Goal: Task Accomplishment & Management: Manage account settings

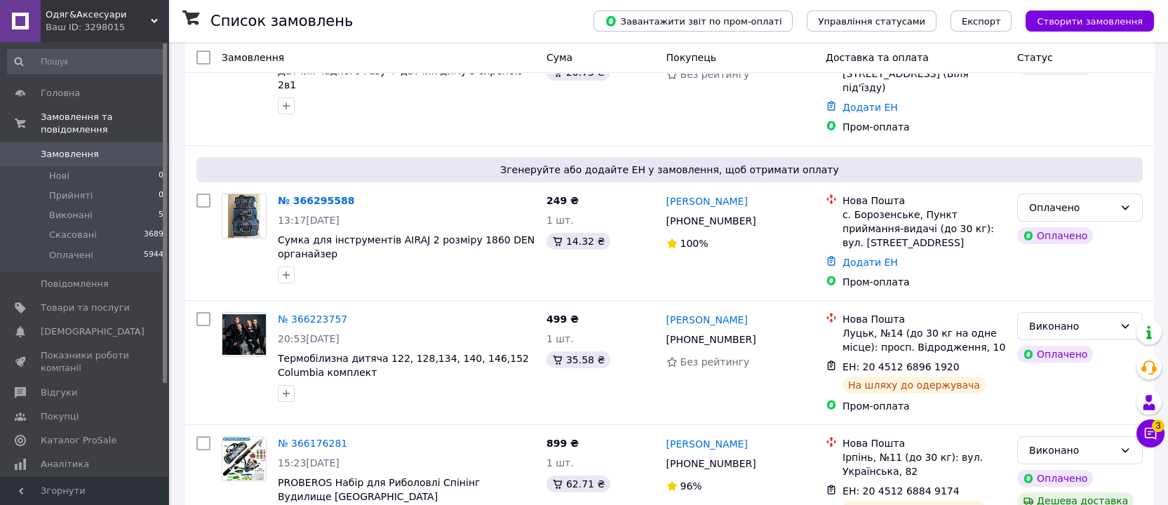
scroll to position [175, 0]
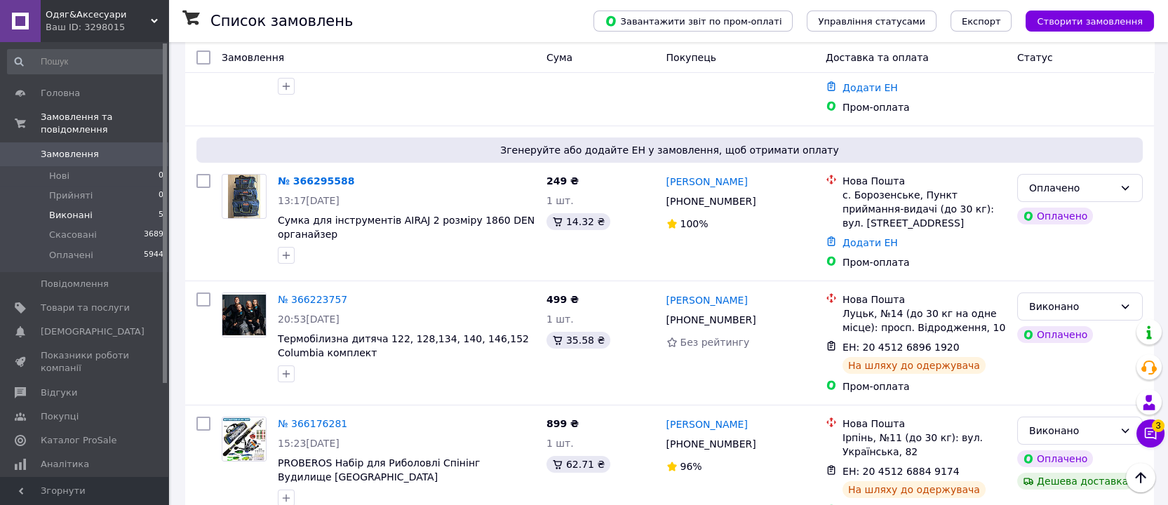
click at [85, 209] on span "Виконані" at bounding box center [70, 215] width 43 height 13
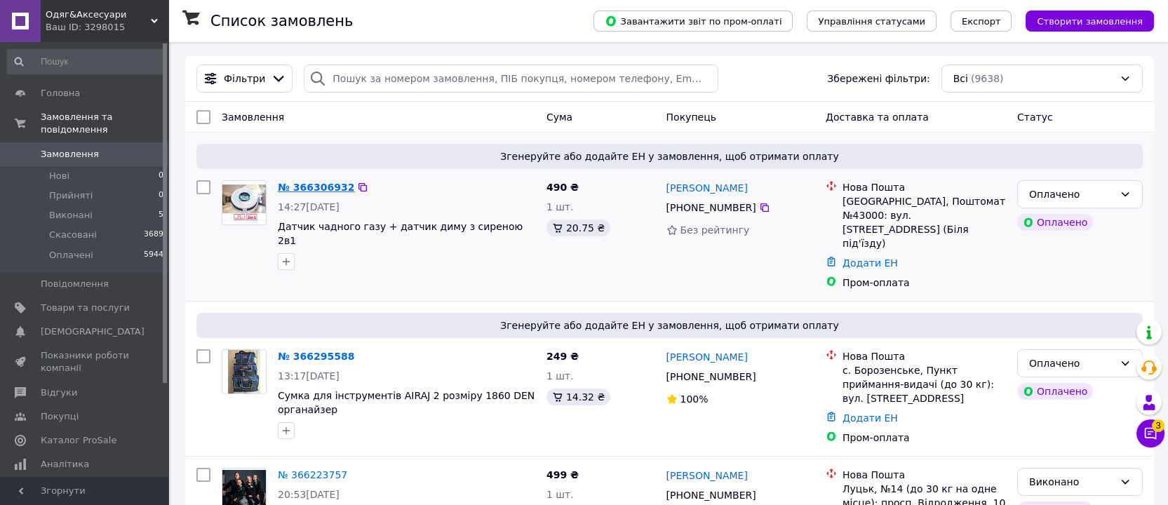
click at [312, 193] on link "№ 366306932" at bounding box center [316, 187] width 76 height 11
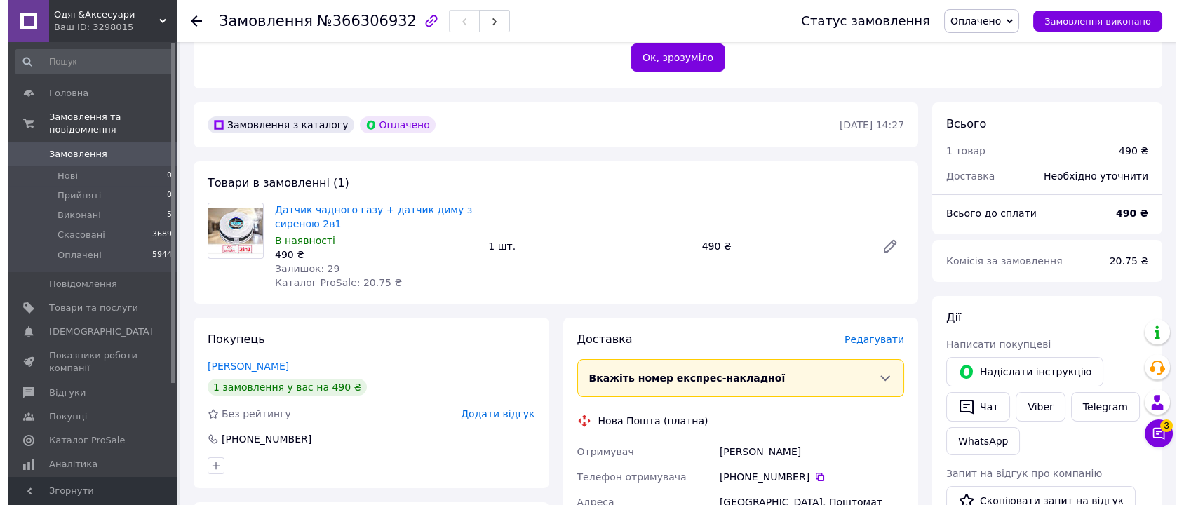
scroll to position [350, 0]
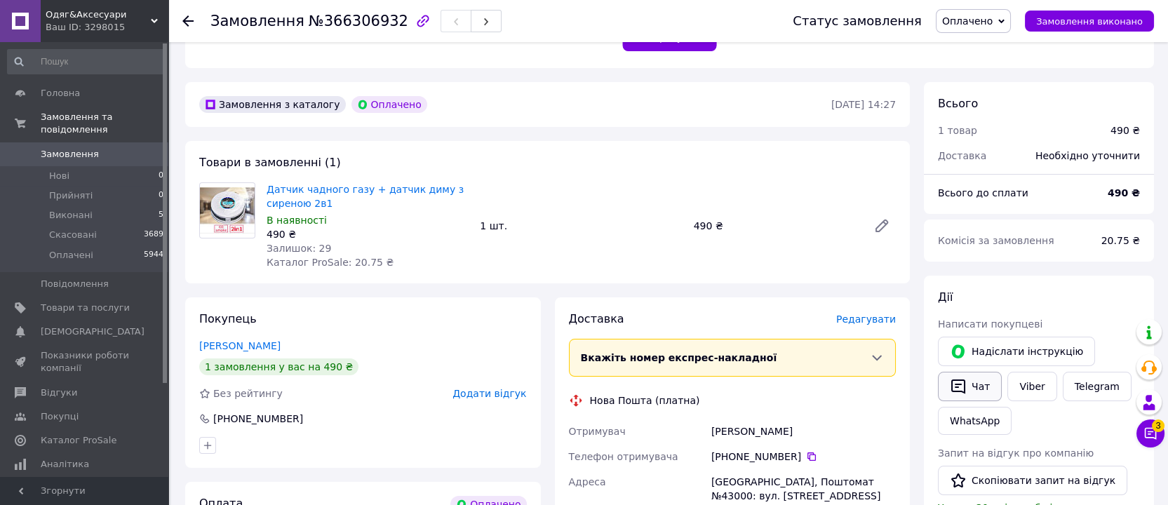
click at [964, 394] on icon "button" at bounding box center [958, 387] width 14 height 15
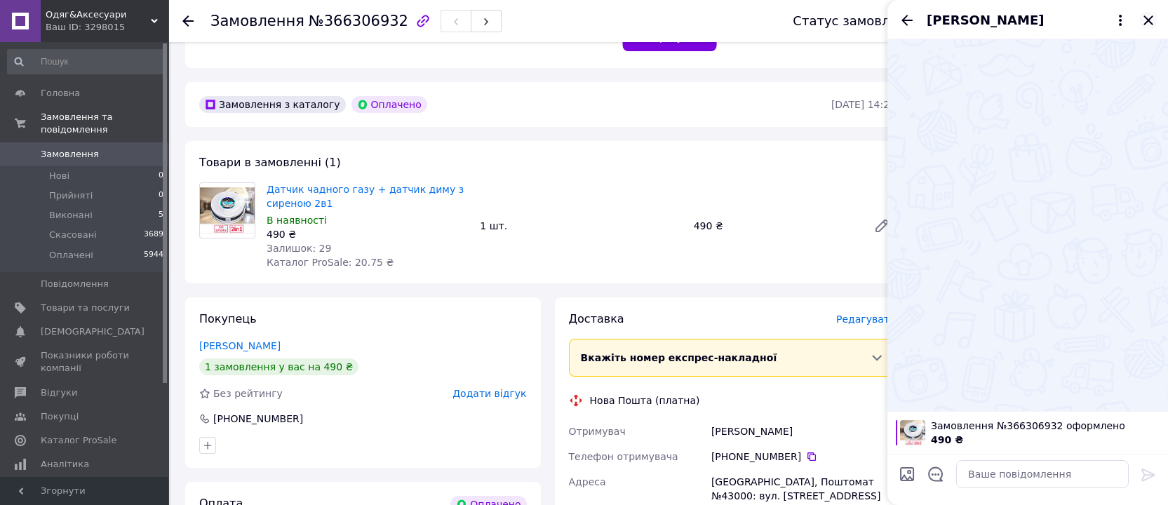
click at [1145, 17] on icon "Закрити" at bounding box center [1148, 20] width 17 height 17
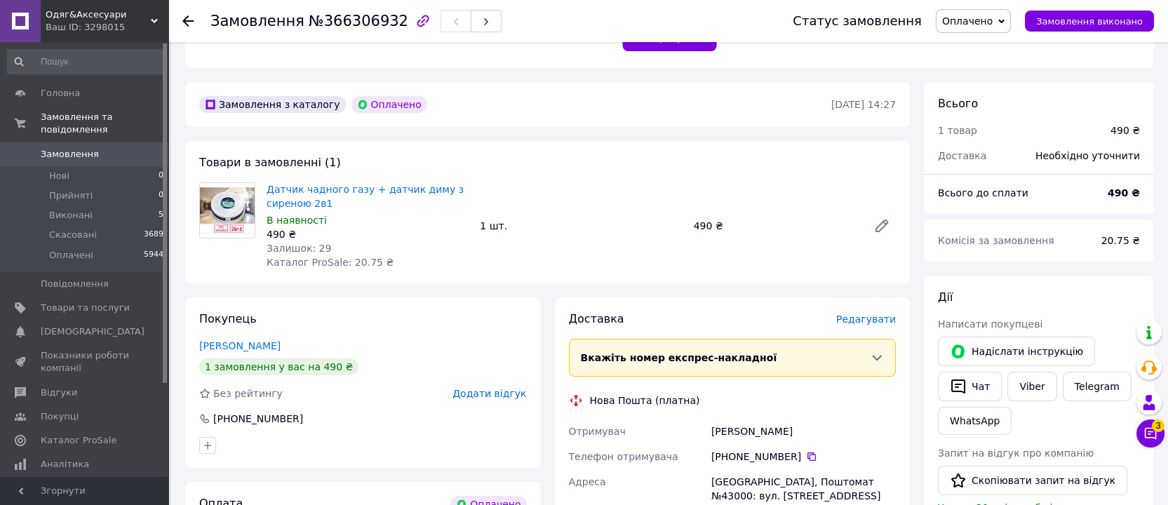
click at [993, 19] on span "Оплачено" at bounding box center [967, 20] width 51 height 11
click at [980, 48] on li "Прийнято" at bounding box center [974, 49] width 74 height 21
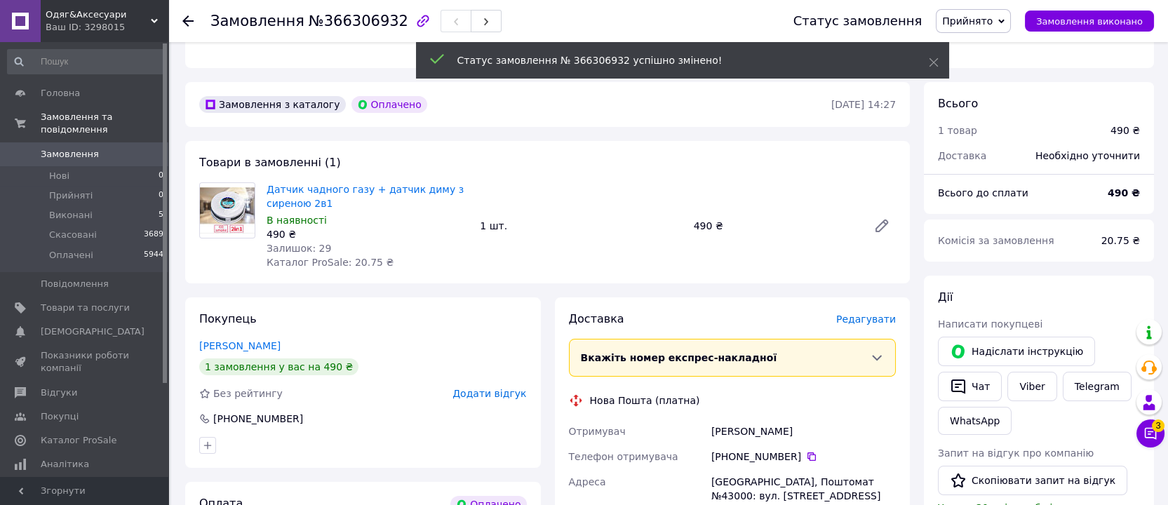
click at [866, 325] on span "Редагувати" at bounding box center [866, 319] width 60 height 11
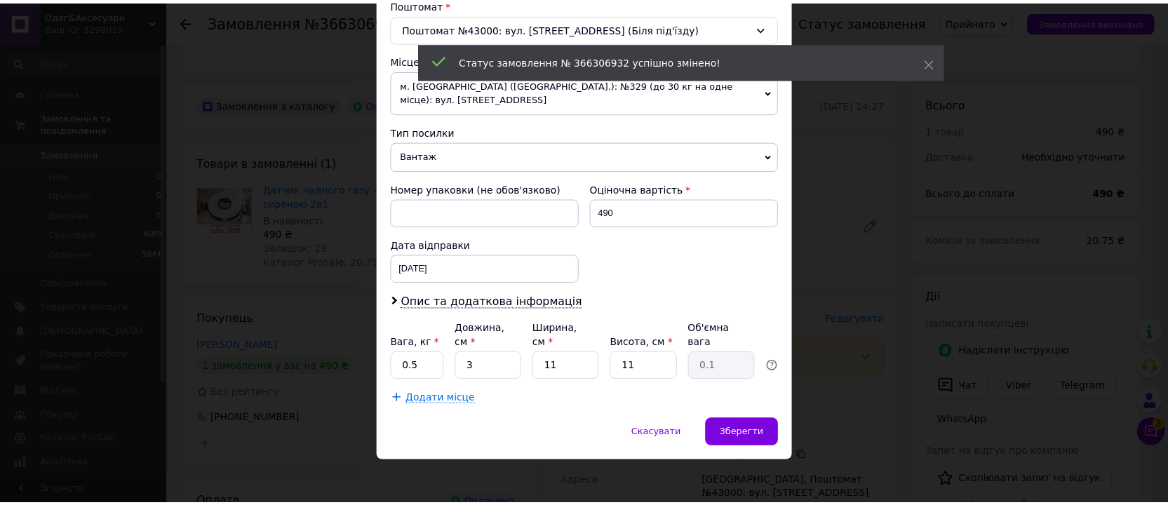
scroll to position [539, 0]
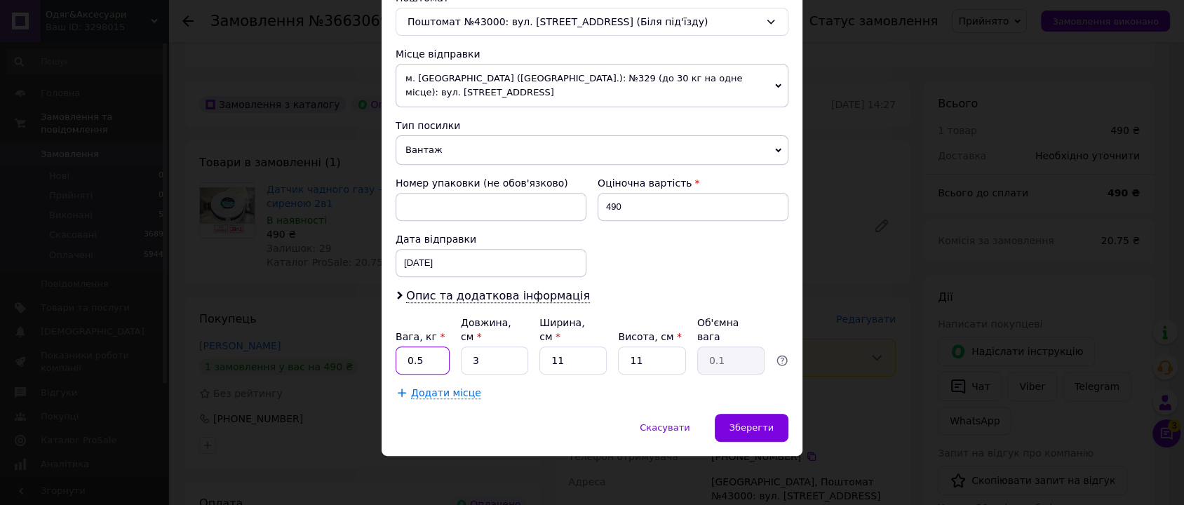
click at [410, 365] on input "0.5" at bounding box center [423, 361] width 54 height 28
type input "1"
click at [752, 423] on span "Зберегти" at bounding box center [752, 427] width 44 height 11
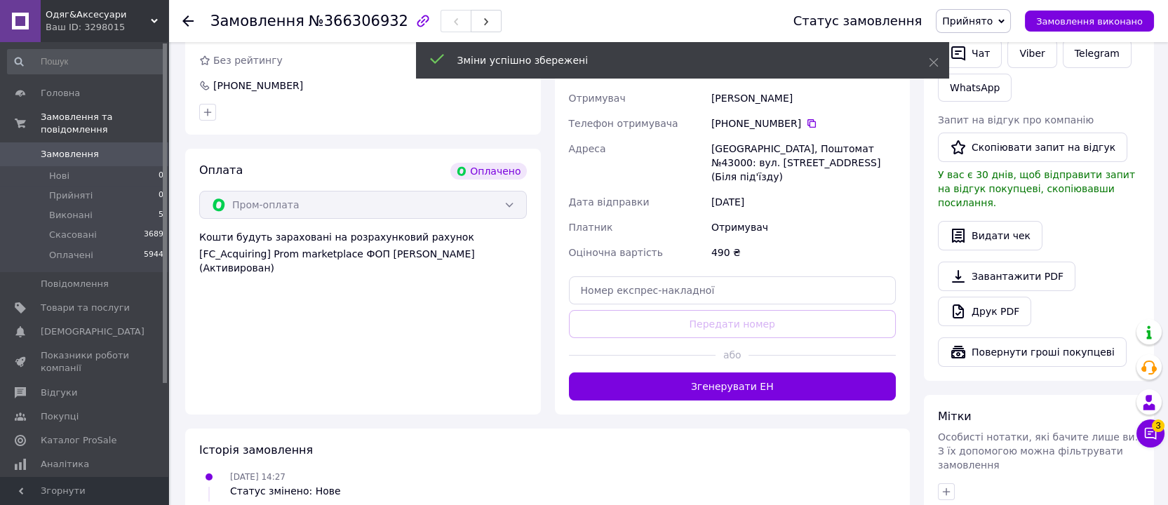
scroll to position [701, 0]
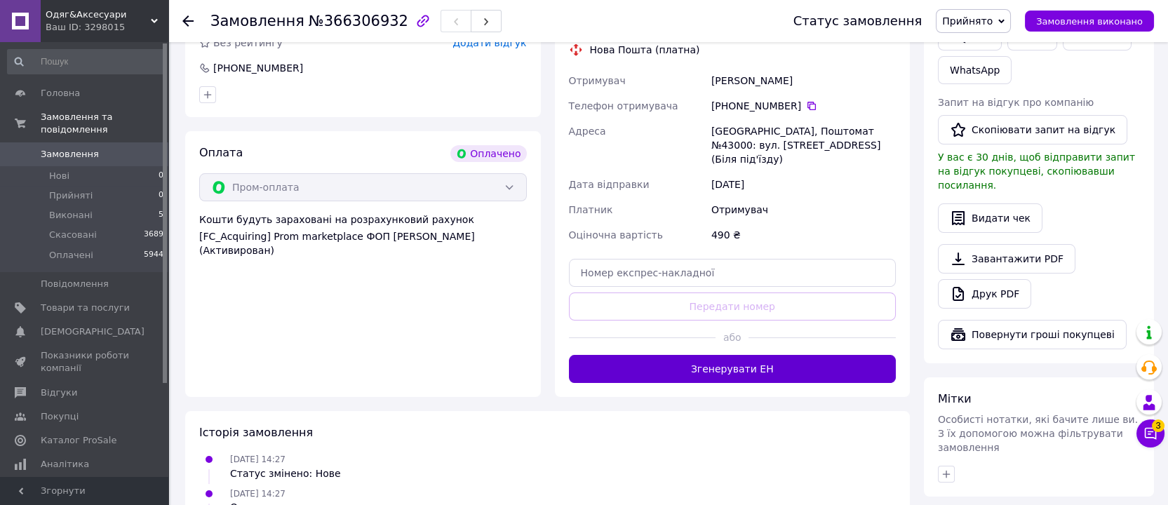
click at [742, 383] on button "Згенерувати ЕН" at bounding box center [733, 369] width 328 height 28
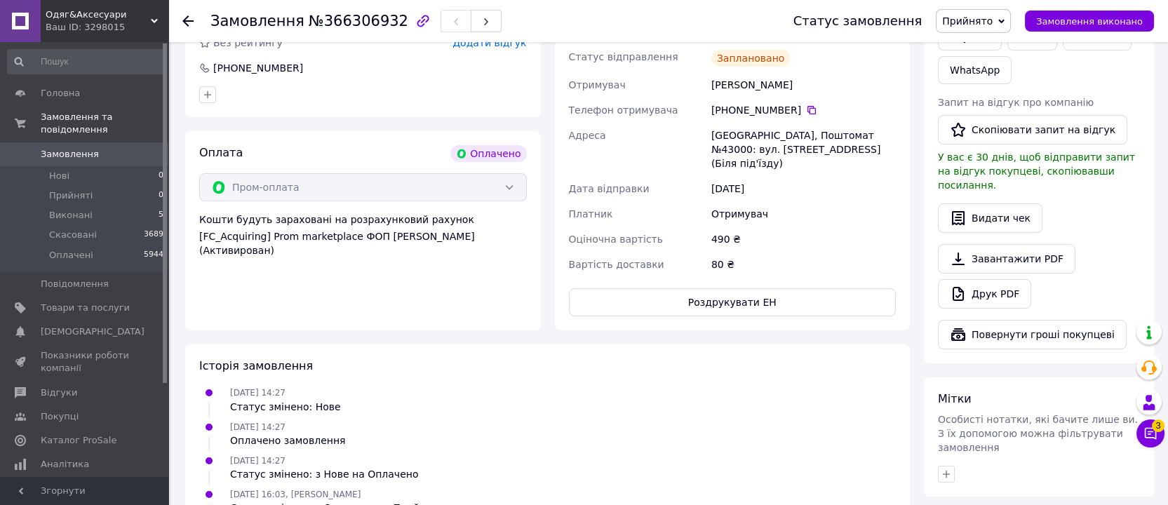
click at [984, 22] on span "Прийнято" at bounding box center [967, 20] width 51 height 11
click at [969, 51] on li "Виконано" at bounding box center [974, 49] width 74 height 21
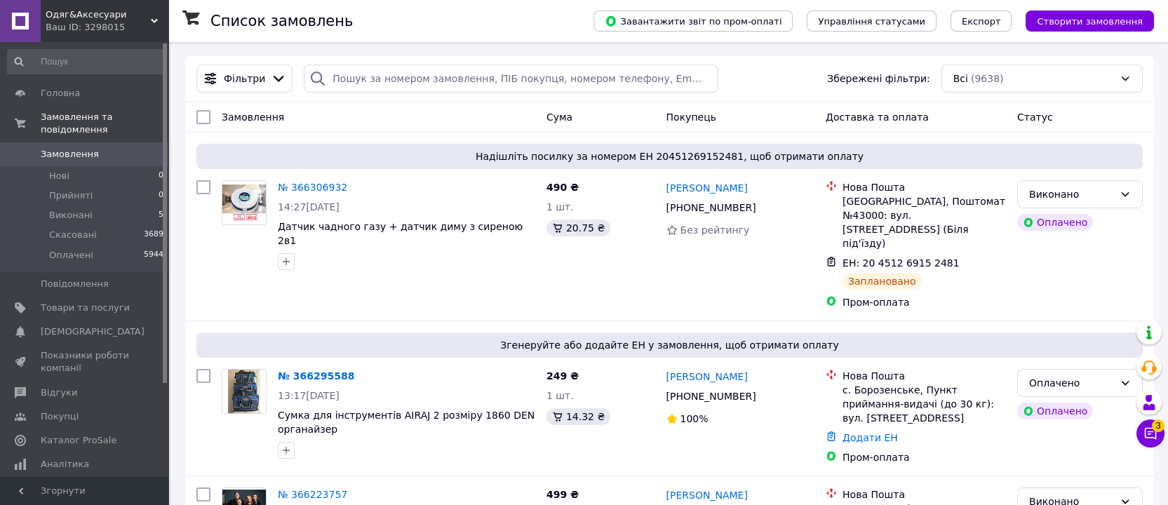
scroll to position [175, 0]
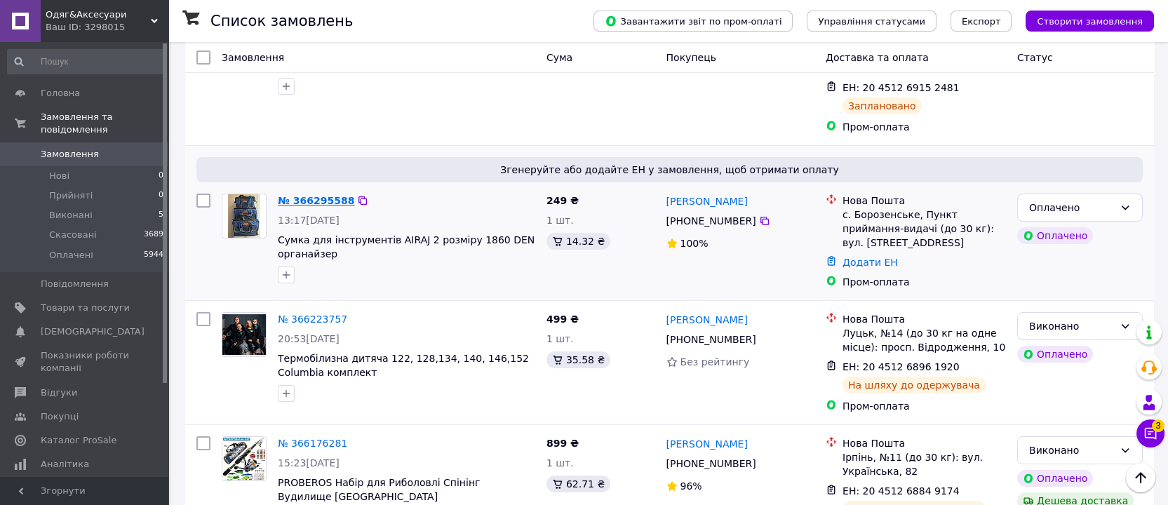
click at [314, 206] on link "№ 366295588" at bounding box center [316, 200] width 76 height 11
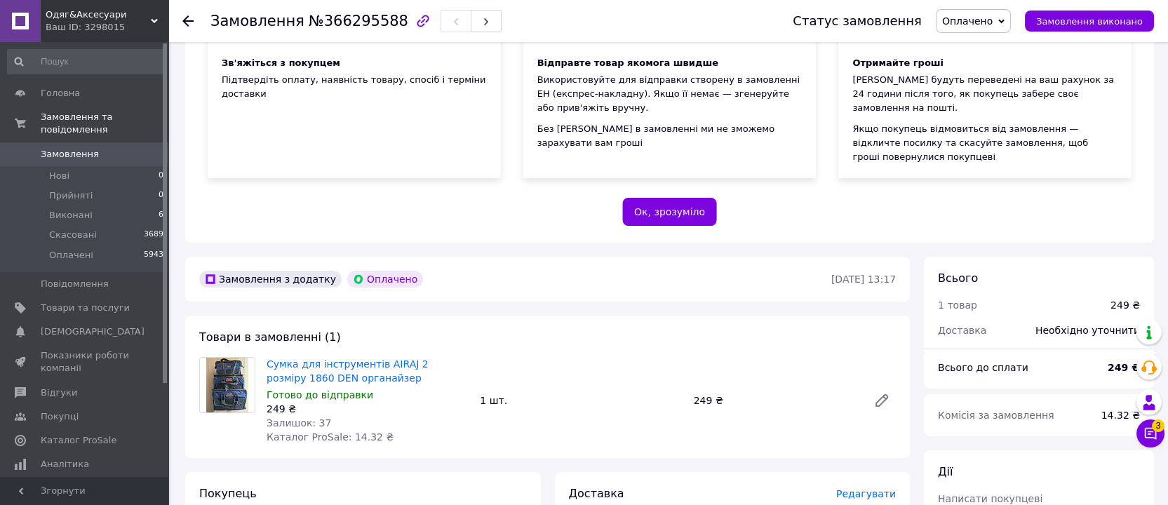
scroll to position [350, 0]
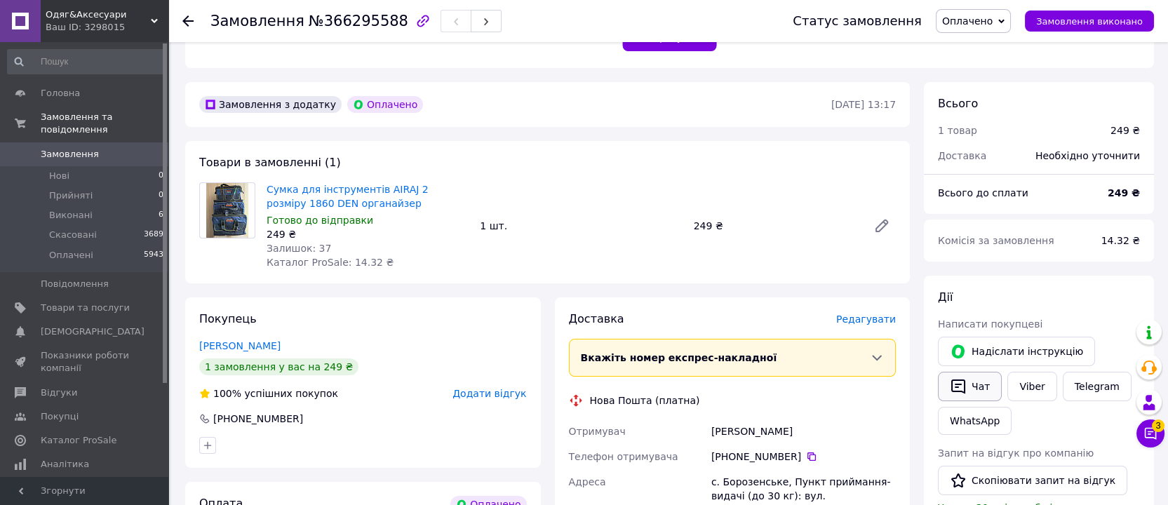
click at [974, 401] on button "Чат" at bounding box center [970, 386] width 64 height 29
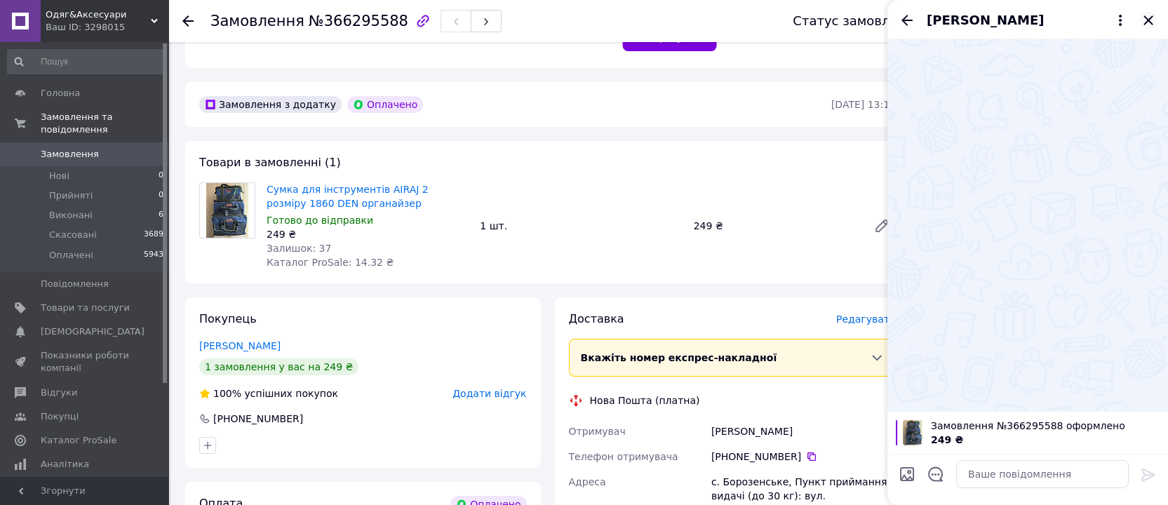
click at [1152, 20] on icon "Закрити" at bounding box center [1147, 19] width 9 height 9
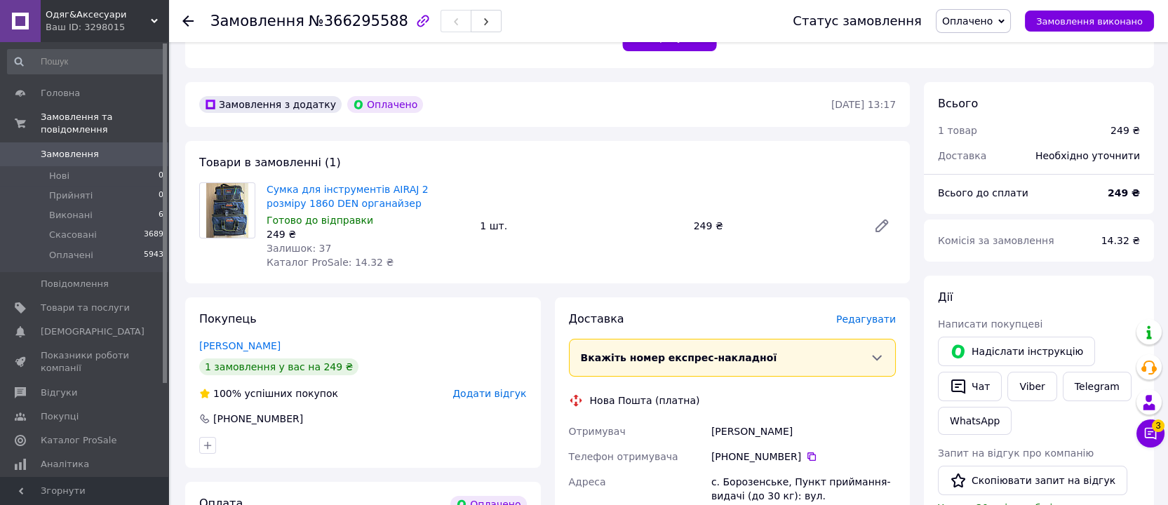
click at [971, 23] on span "Оплачено" at bounding box center [967, 20] width 51 height 11
click at [982, 48] on li "Прийнято" at bounding box center [974, 49] width 74 height 21
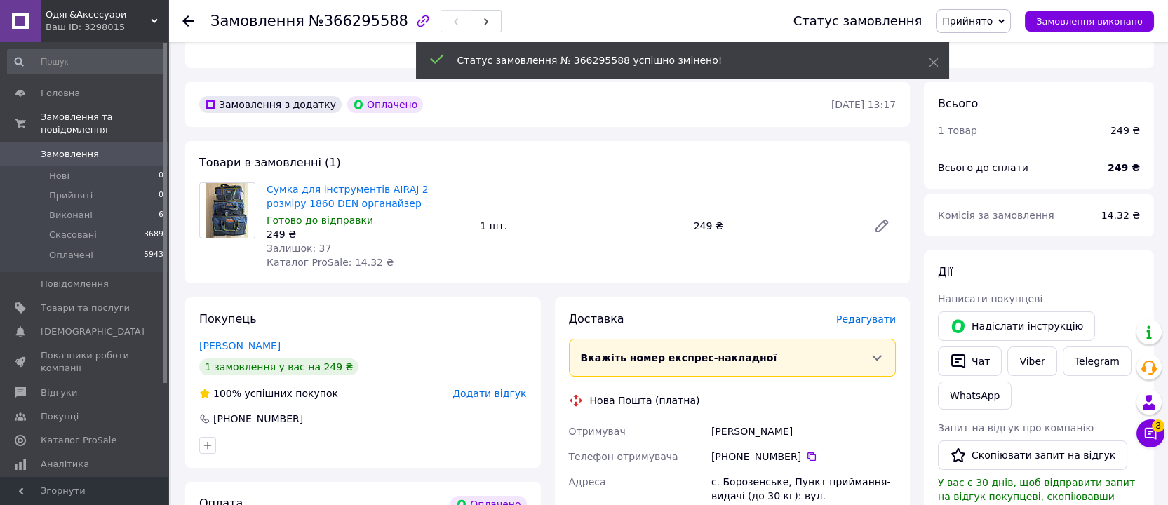
click at [878, 325] on span "Редагувати" at bounding box center [866, 319] width 60 height 11
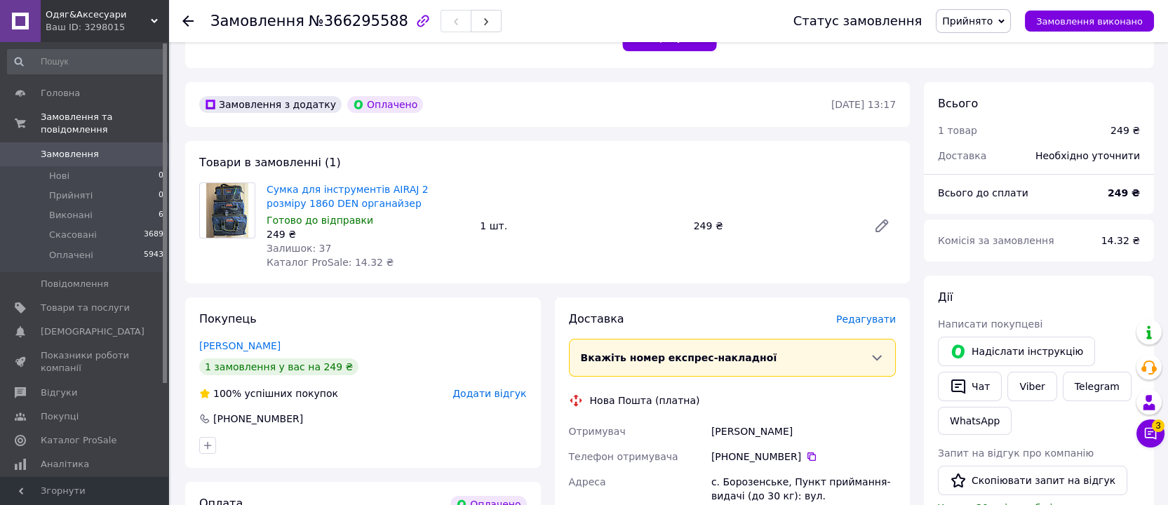
click at [882, 325] on span "Редагувати" at bounding box center [866, 319] width 60 height 11
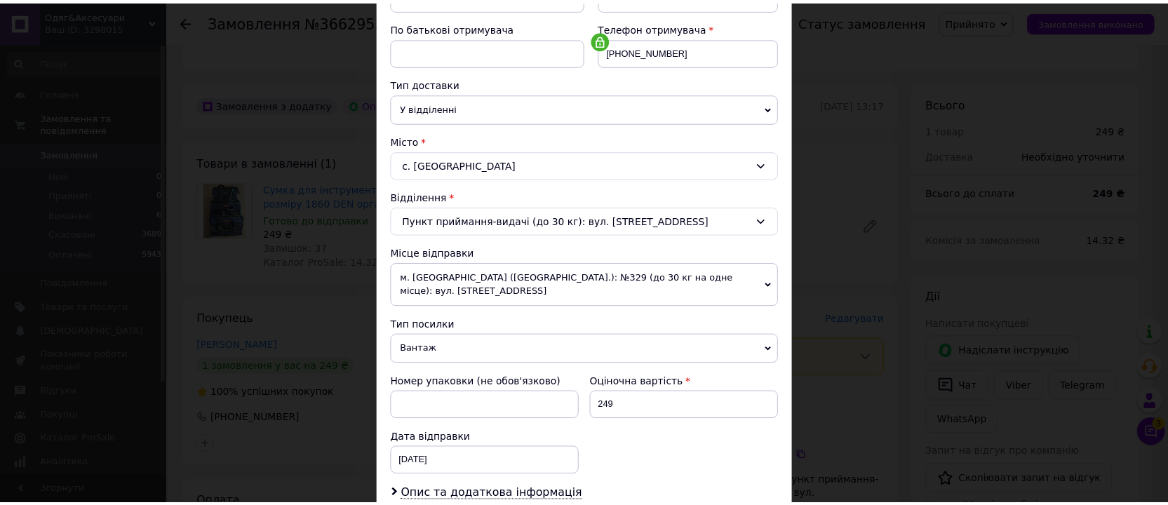
scroll to position [526, 0]
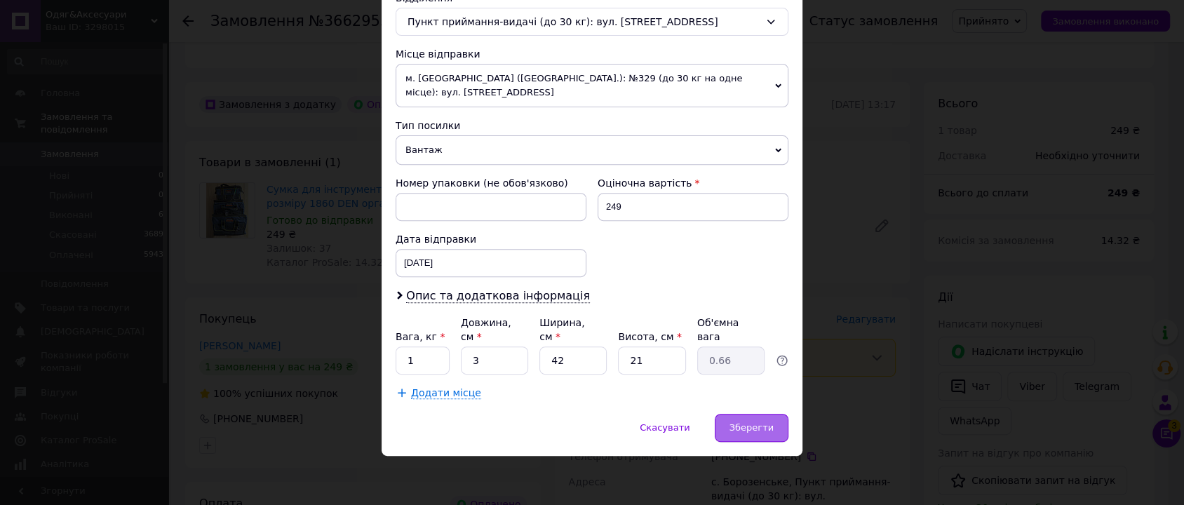
click at [756, 433] on span "Зберегти" at bounding box center [752, 427] width 44 height 11
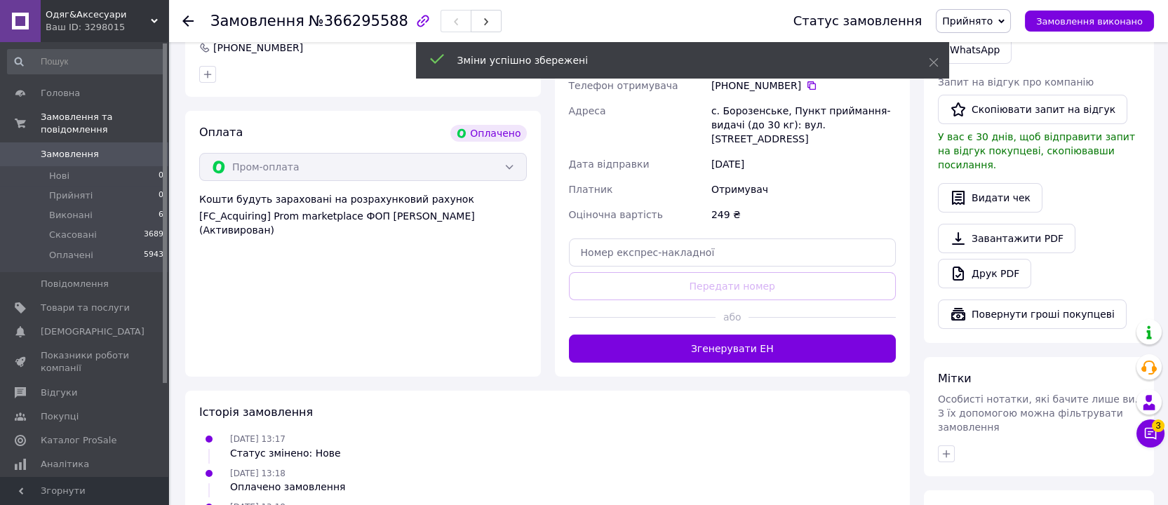
scroll to position [701, 0]
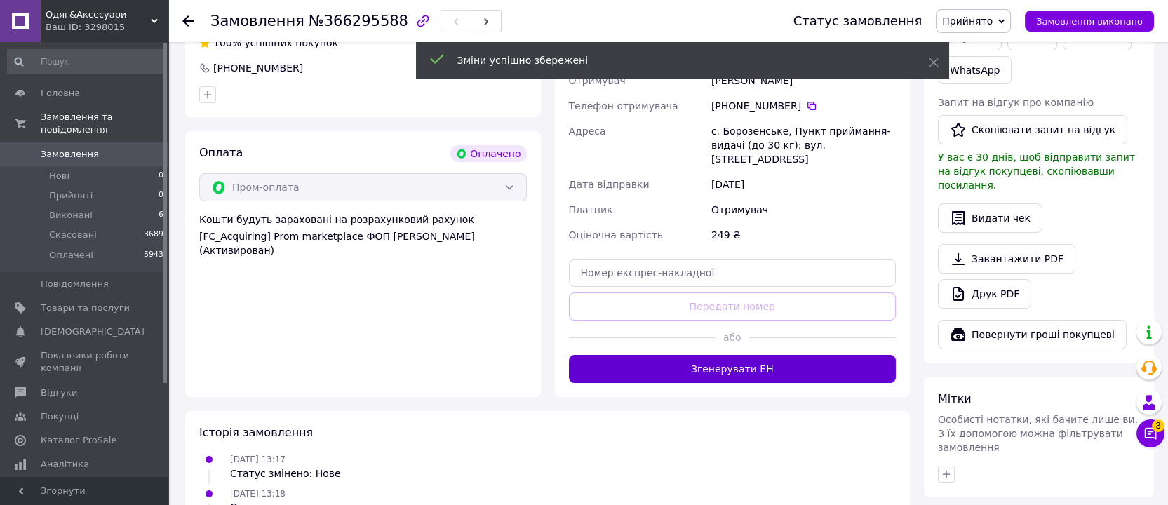
click at [840, 383] on button "Згенерувати ЕН" at bounding box center [733, 369] width 328 height 28
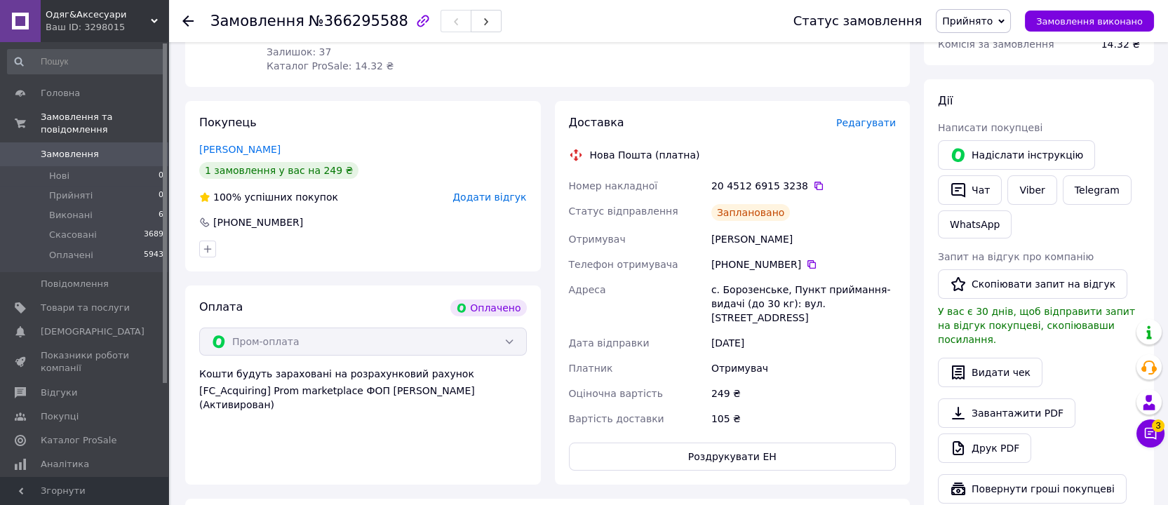
scroll to position [526, 0]
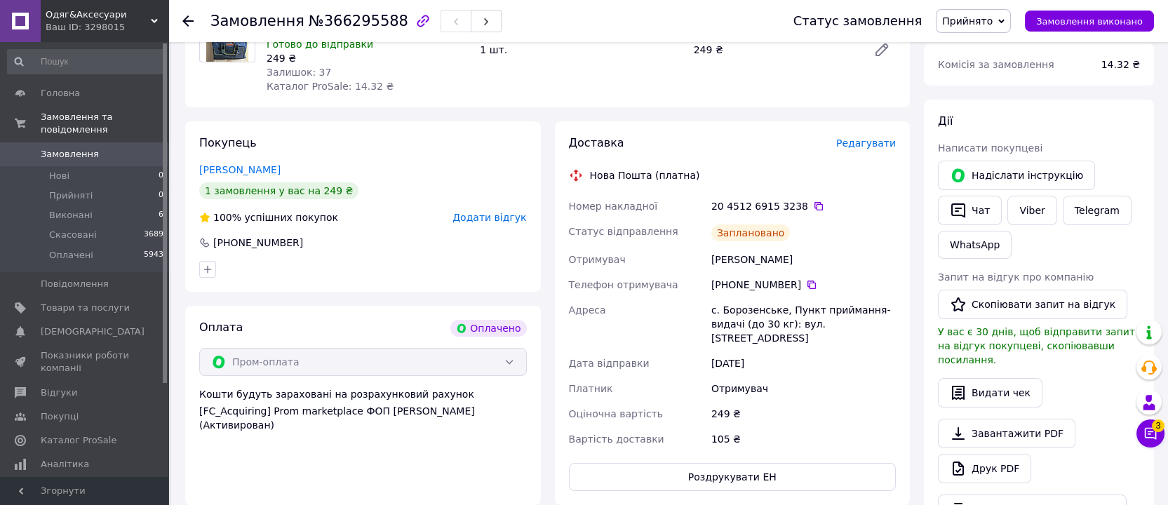
click at [984, 23] on span "Прийнято" at bounding box center [967, 20] width 51 height 11
click at [977, 54] on li "Виконано" at bounding box center [974, 49] width 74 height 21
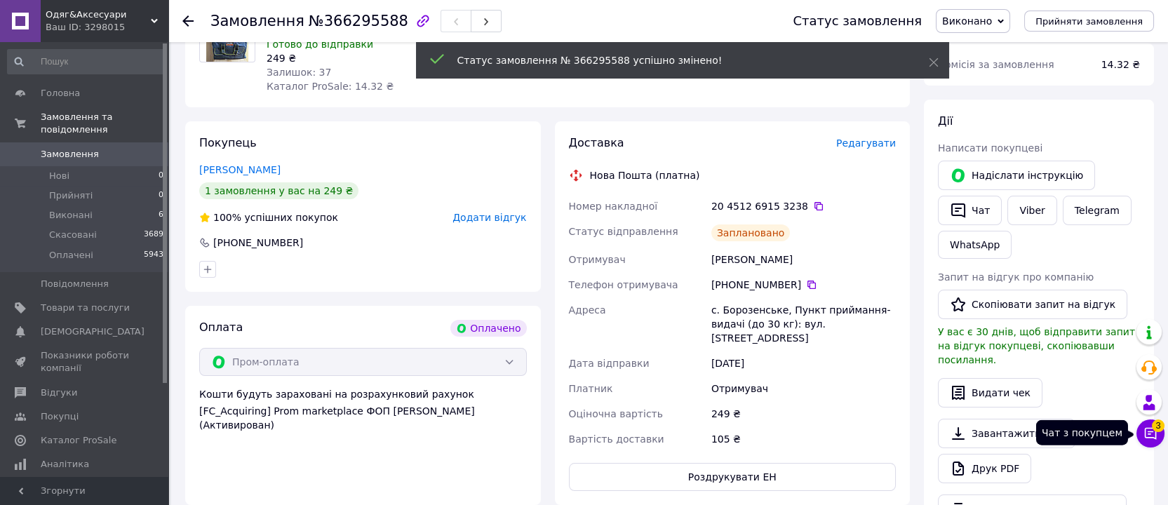
click at [1150, 429] on icon at bounding box center [1150, 434] width 14 height 14
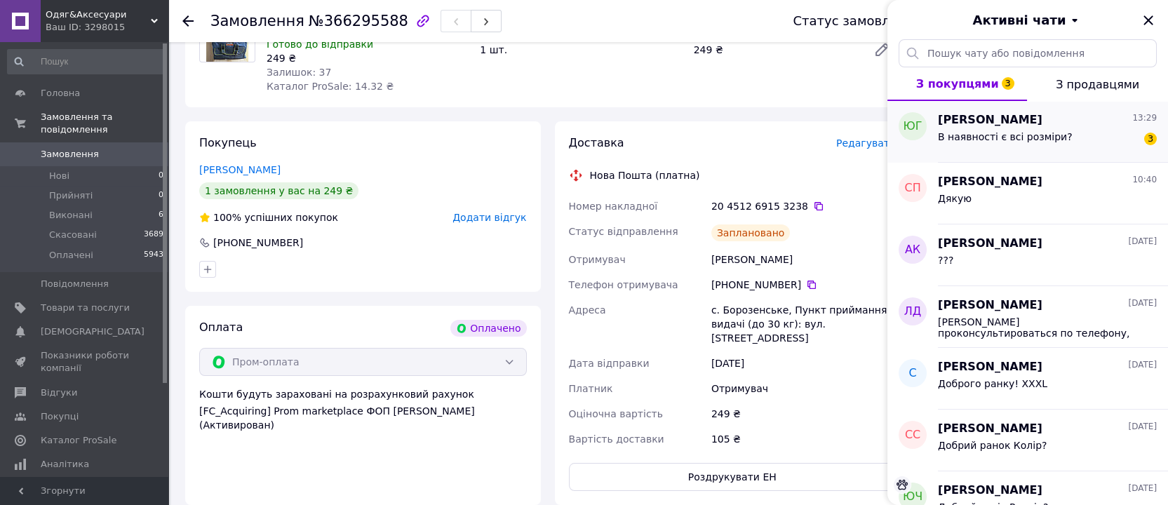
click at [1091, 143] on div "В наявності є всі розміри? 3" at bounding box center [1047, 139] width 219 height 22
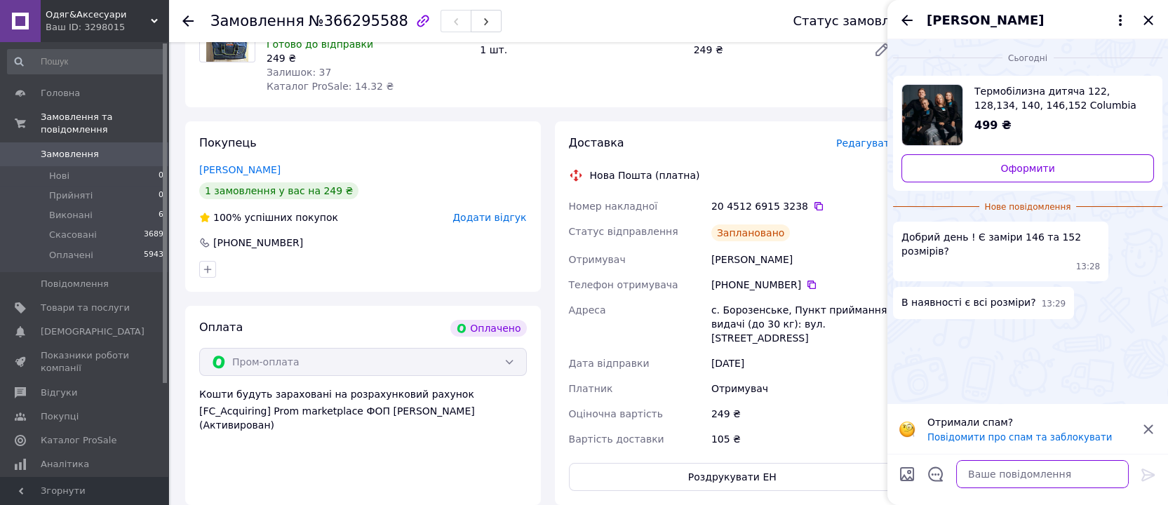
click at [1072, 474] on textarea at bounding box center [1042, 474] width 173 height 28
type textarea "Є в наявності"
click at [1143, 472] on icon at bounding box center [1147, 475] width 13 height 13
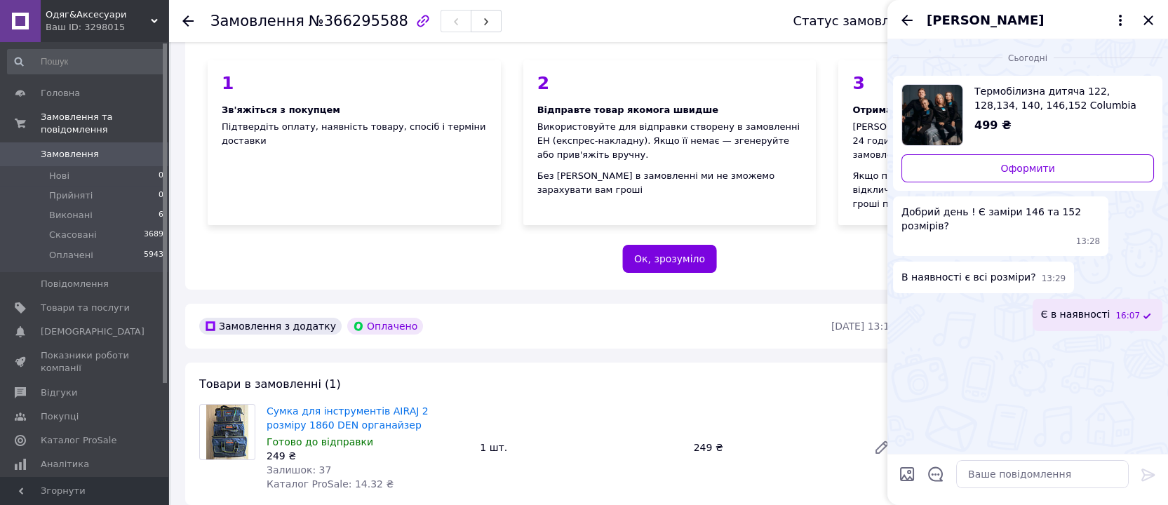
scroll to position [0, 0]
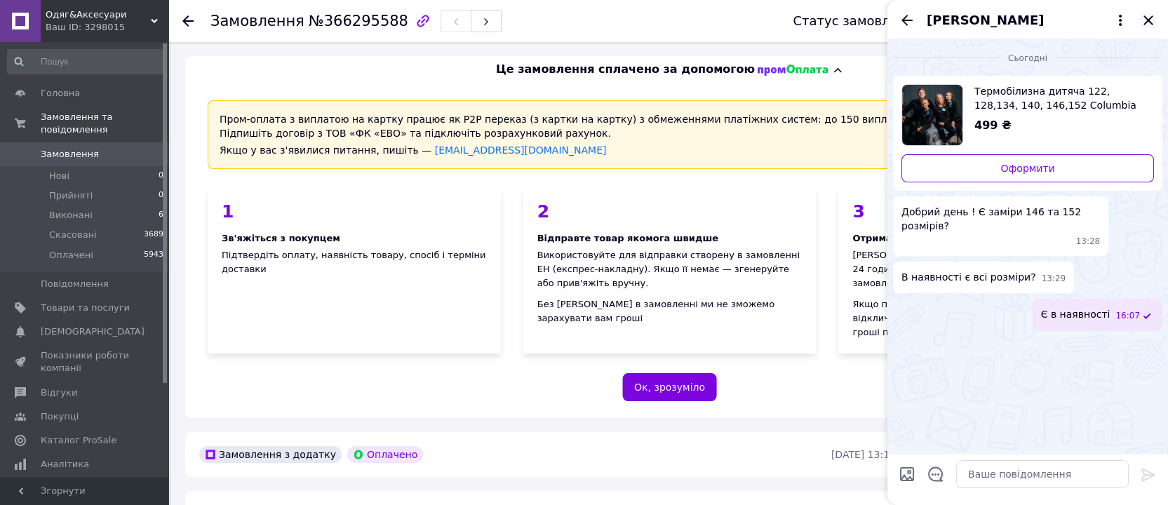
click at [1151, 19] on icon "Закрити" at bounding box center [1148, 20] width 17 height 17
